Goal: Task Accomplishment & Management: Manage account settings

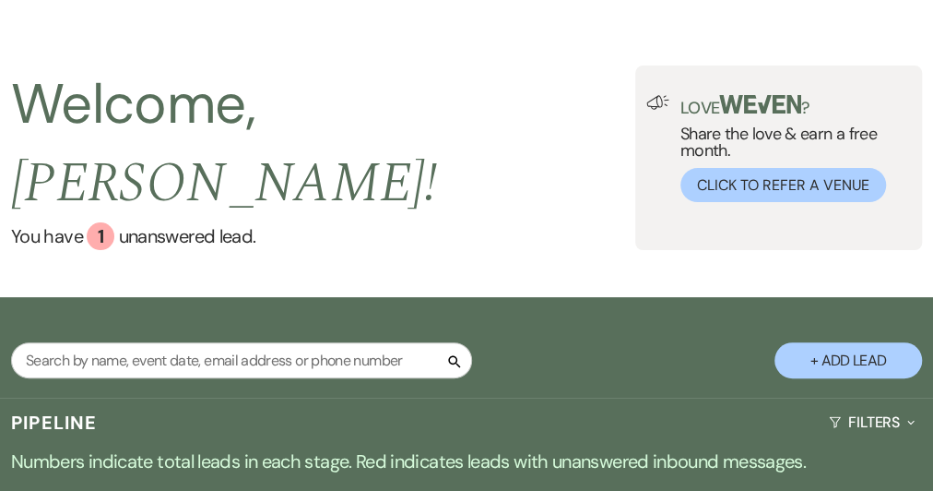
scroll to position [277, 0]
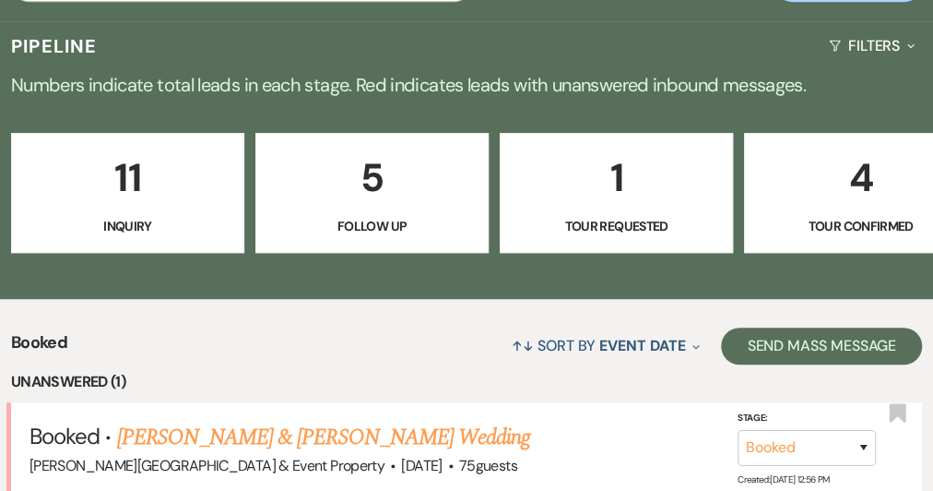
scroll to position [461, 0]
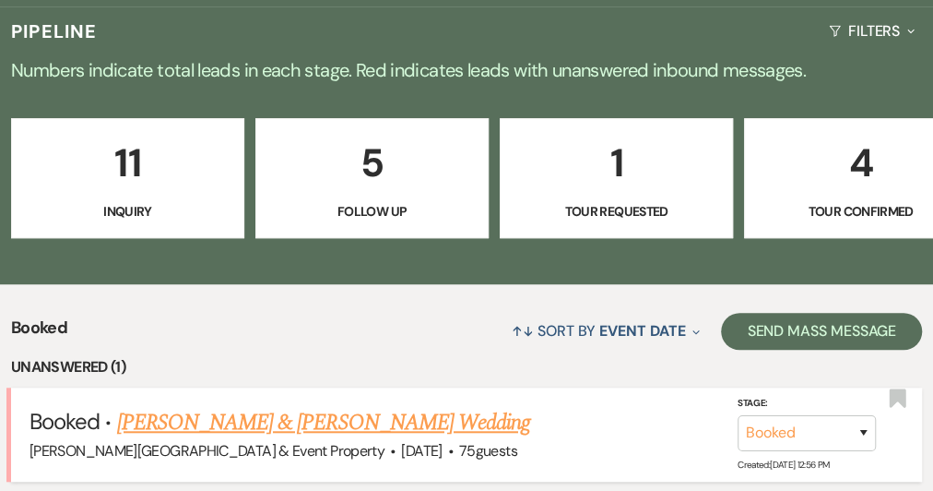
click at [458, 406] on link "[PERSON_NAME] & [PERSON_NAME] Wedding" at bounding box center [323, 422] width 413 height 33
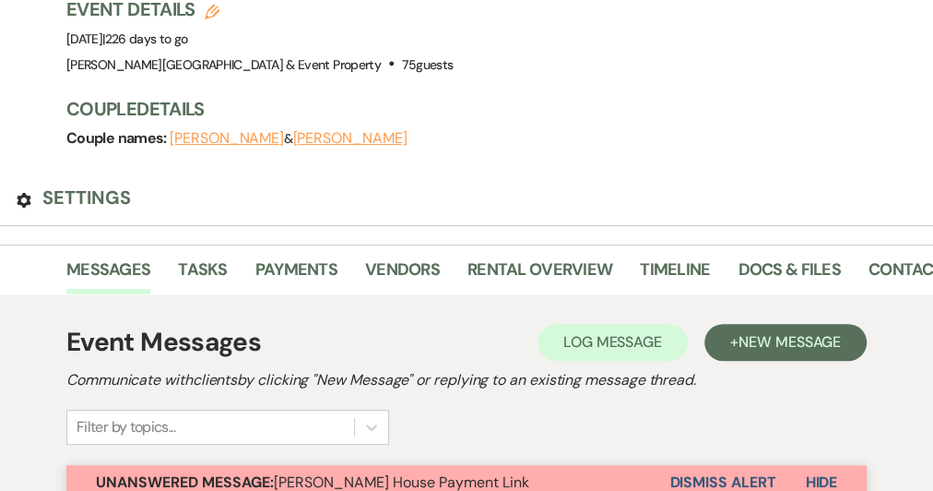
scroll to position [277, 0]
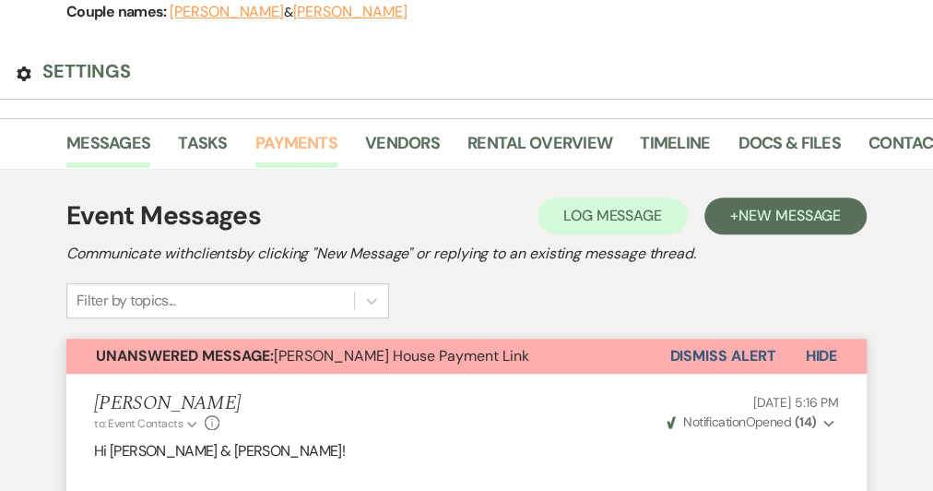
click at [322, 130] on link "Payments" at bounding box center [296, 149] width 82 height 38
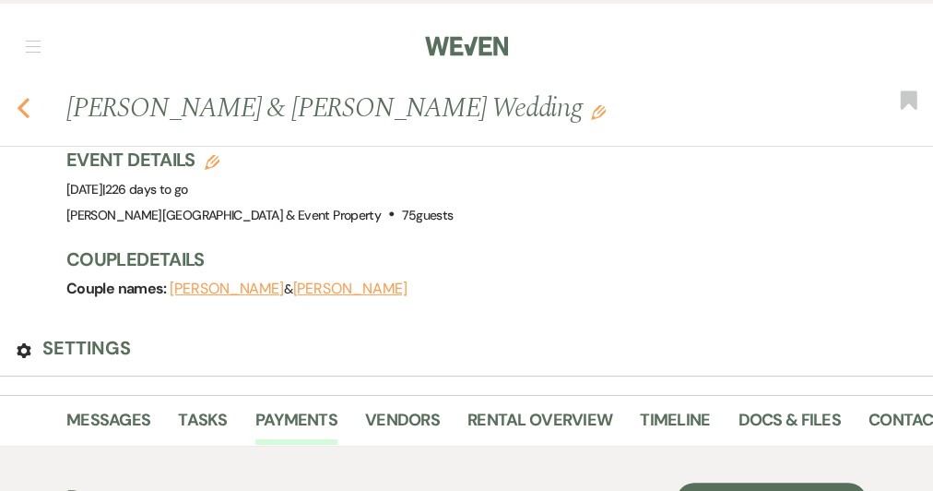
click at [30, 97] on icon "Previous" at bounding box center [24, 108] width 14 height 22
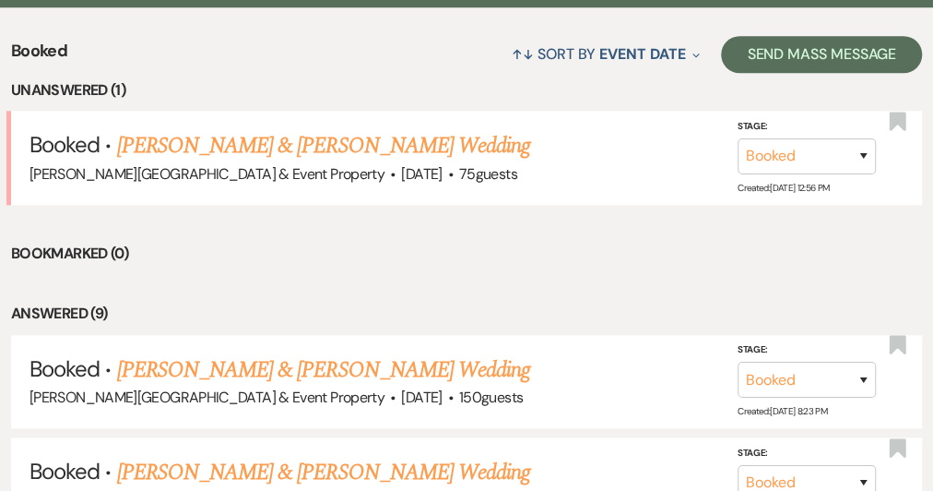
scroll to position [738, 0]
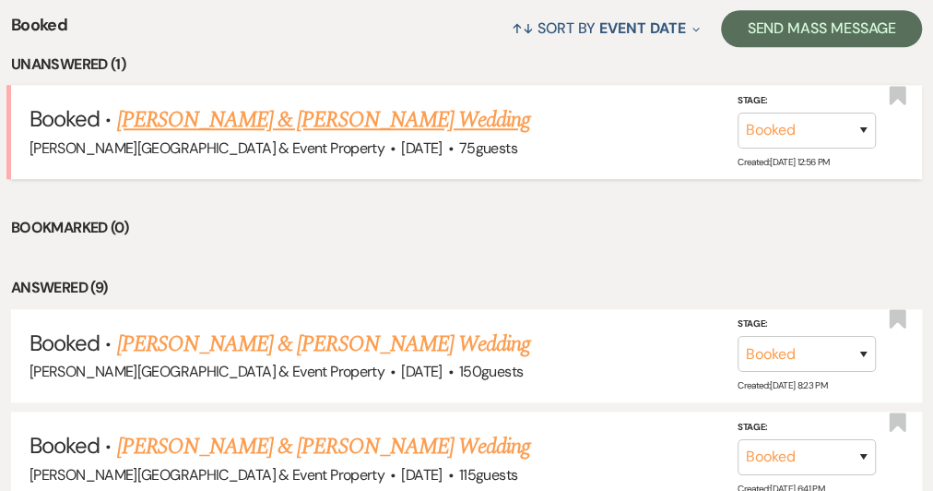
click at [398, 103] on link "[PERSON_NAME] & [PERSON_NAME] Wedding" at bounding box center [323, 119] width 413 height 33
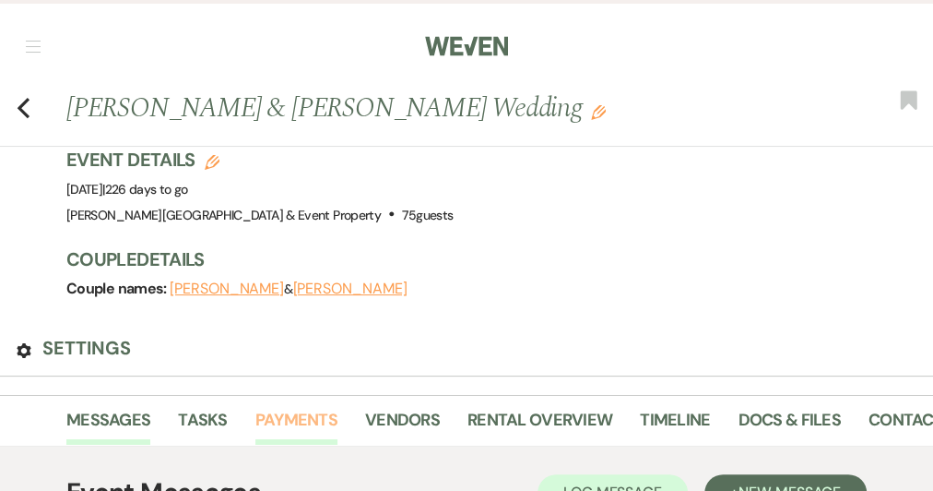
click at [328, 407] on link "Payments" at bounding box center [296, 426] width 82 height 38
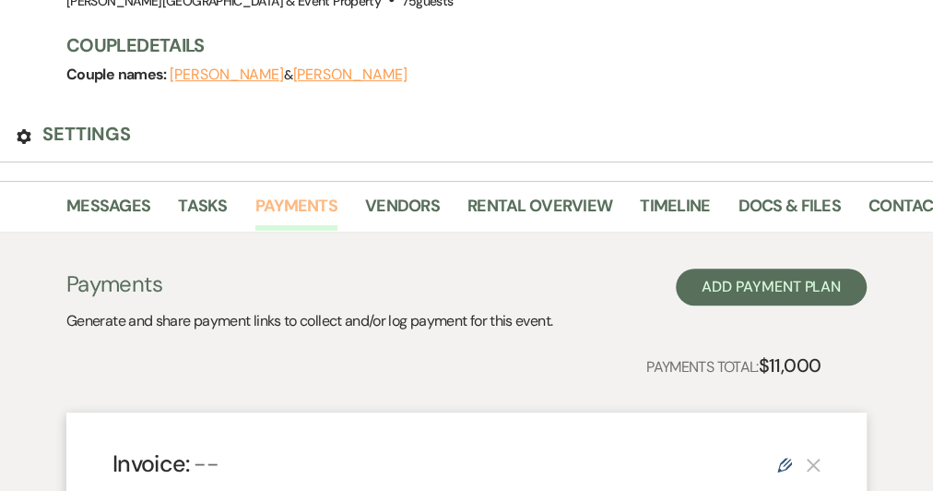
scroll to position [277, 0]
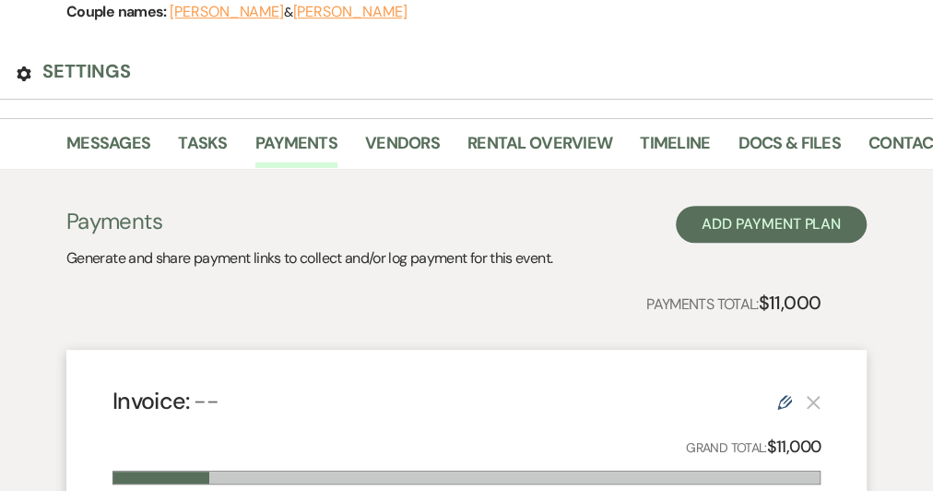
click at [518, 288] on div "Payments Total: $11,000" at bounding box center [443, 303] width 754 height 30
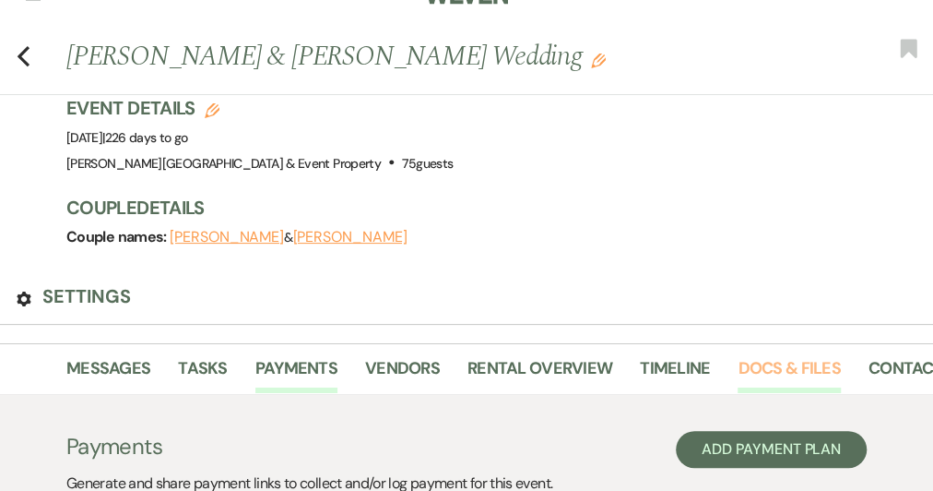
scroll to position [0, 0]
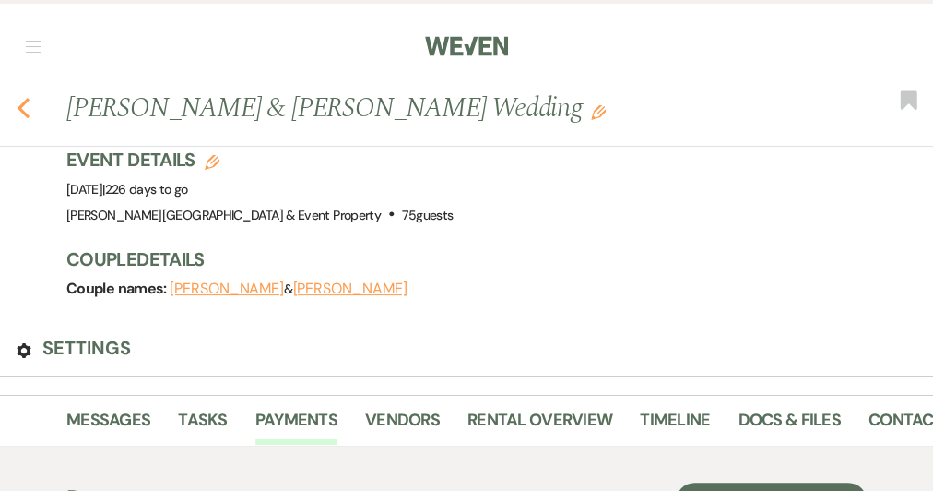
click at [30, 97] on icon "Previous" at bounding box center [24, 108] width 14 height 22
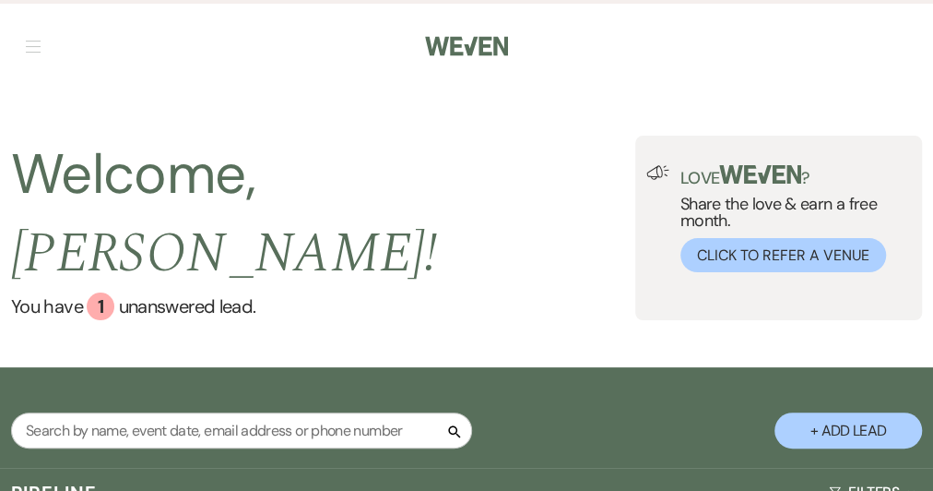
click at [0, 0] on link "Log Out" at bounding box center [0, 0] width 0 height 0
